Goal: Information Seeking & Learning: Understand process/instructions

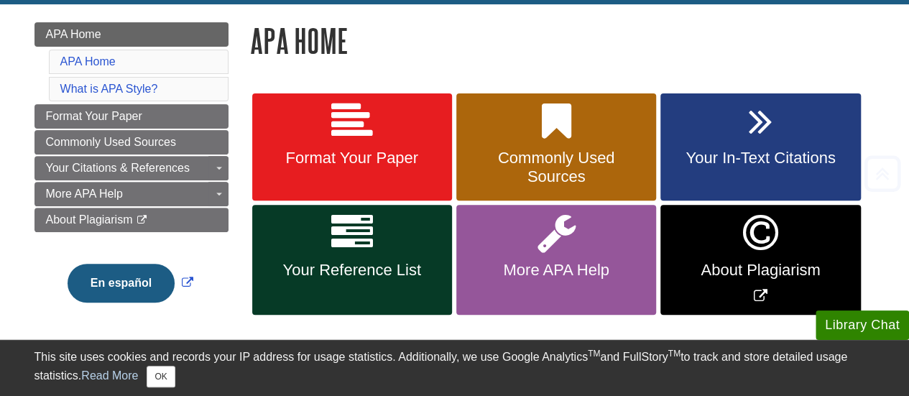
scroll to position [216, 0]
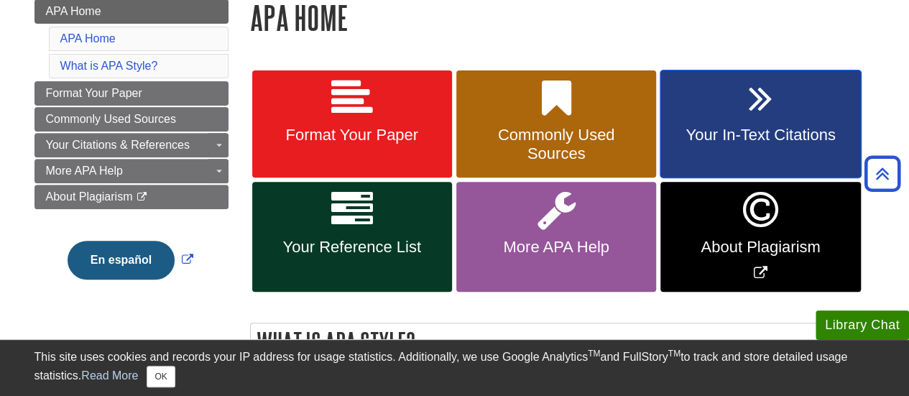
click at [786, 128] on span "Your In-Text Citations" at bounding box center [760, 135] width 178 height 19
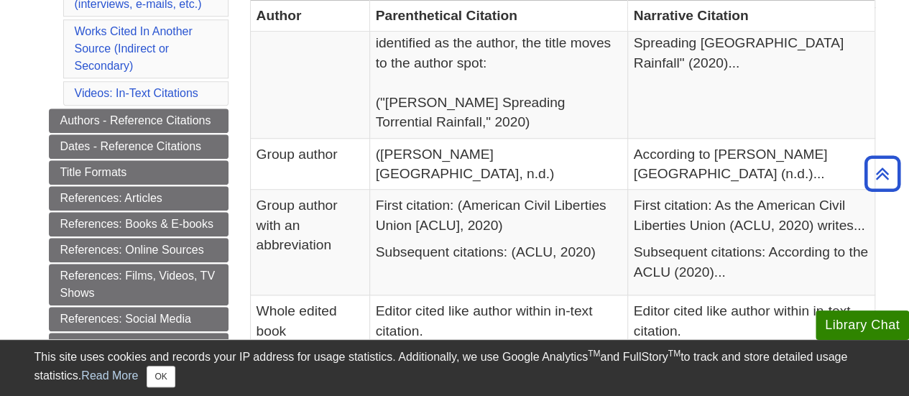
scroll to position [575, 0]
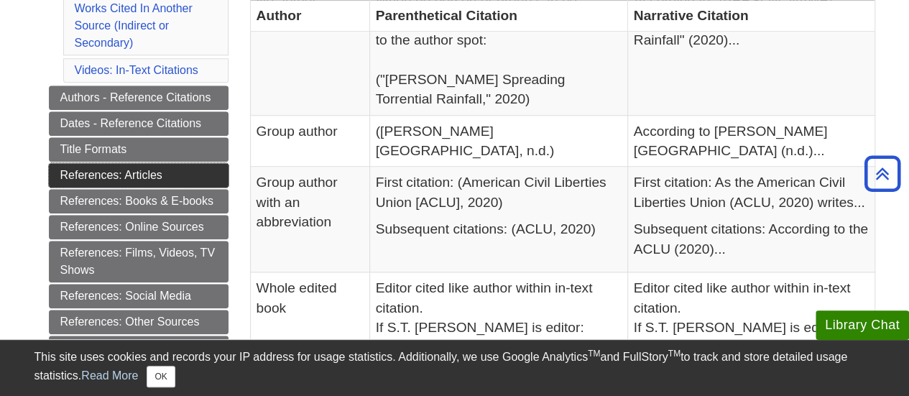
click at [176, 166] on link "References: Articles" at bounding box center [139, 175] width 180 height 24
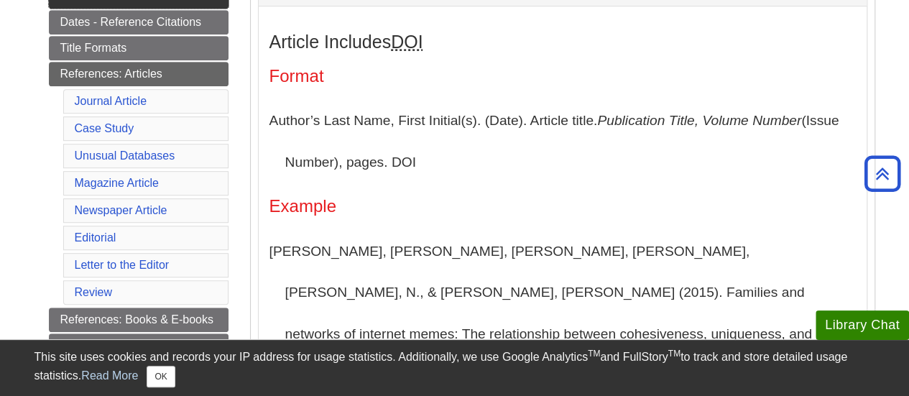
scroll to position [431, 0]
